Goal: Obtain resource: Obtain resource

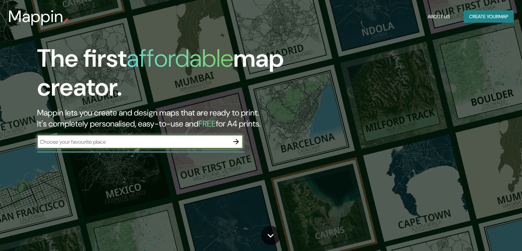
click at [237, 138] on icon "button" at bounding box center [236, 141] width 8 height 8
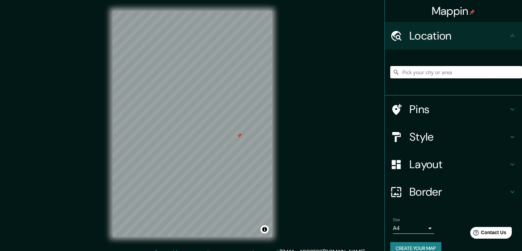
click at [410, 69] on input "Pick your city or area" at bounding box center [457, 72] width 132 height 12
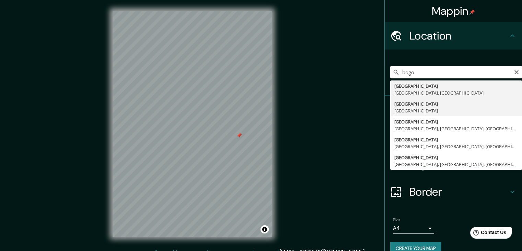
type input "[GEOGRAPHIC_DATA], [GEOGRAPHIC_DATA]"
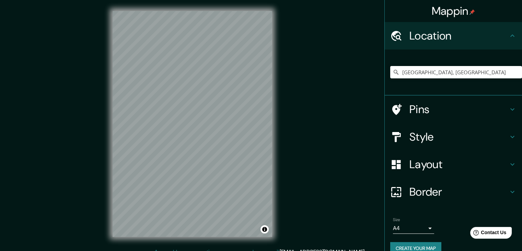
click at [443, 131] on h4 "Style" at bounding box center [459, 137] width 99 height 14
click at [508, 134] on div "Style" at bounding box center [453, 136] width 137 height 27
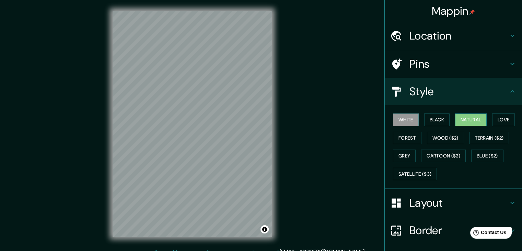
click at [478, 114] on button "Natural" at bounding box center [471, 119] width 32 height 13
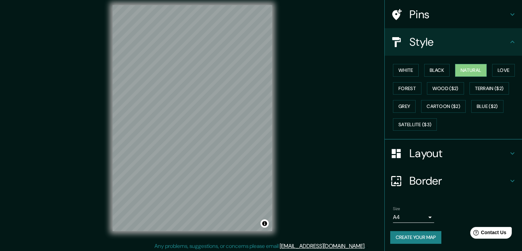
scroll to position [8, 0]
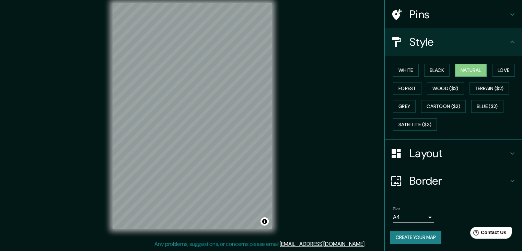
click at [401, 231] on button "Create your map" at bounding box center [416, 237] width 51 height 13
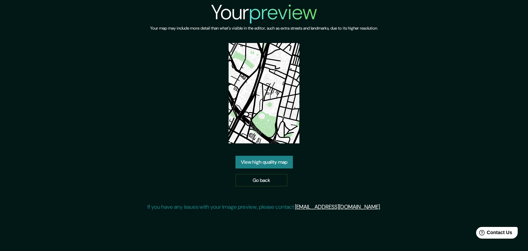
click at [248, 164] on link "View high quality map" at bounding box center [263, 162] width 57 height 13
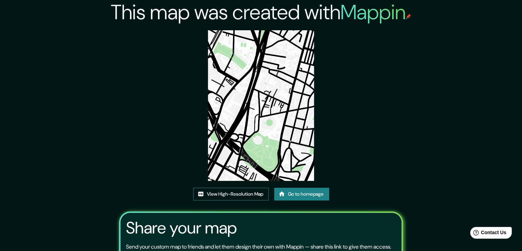
click at [245, 194] on link "View High-Resolution Map" at bounding box center [231, 194] width 76 height 13
